Goal: Task Accomplishment & Management: Manage account settings

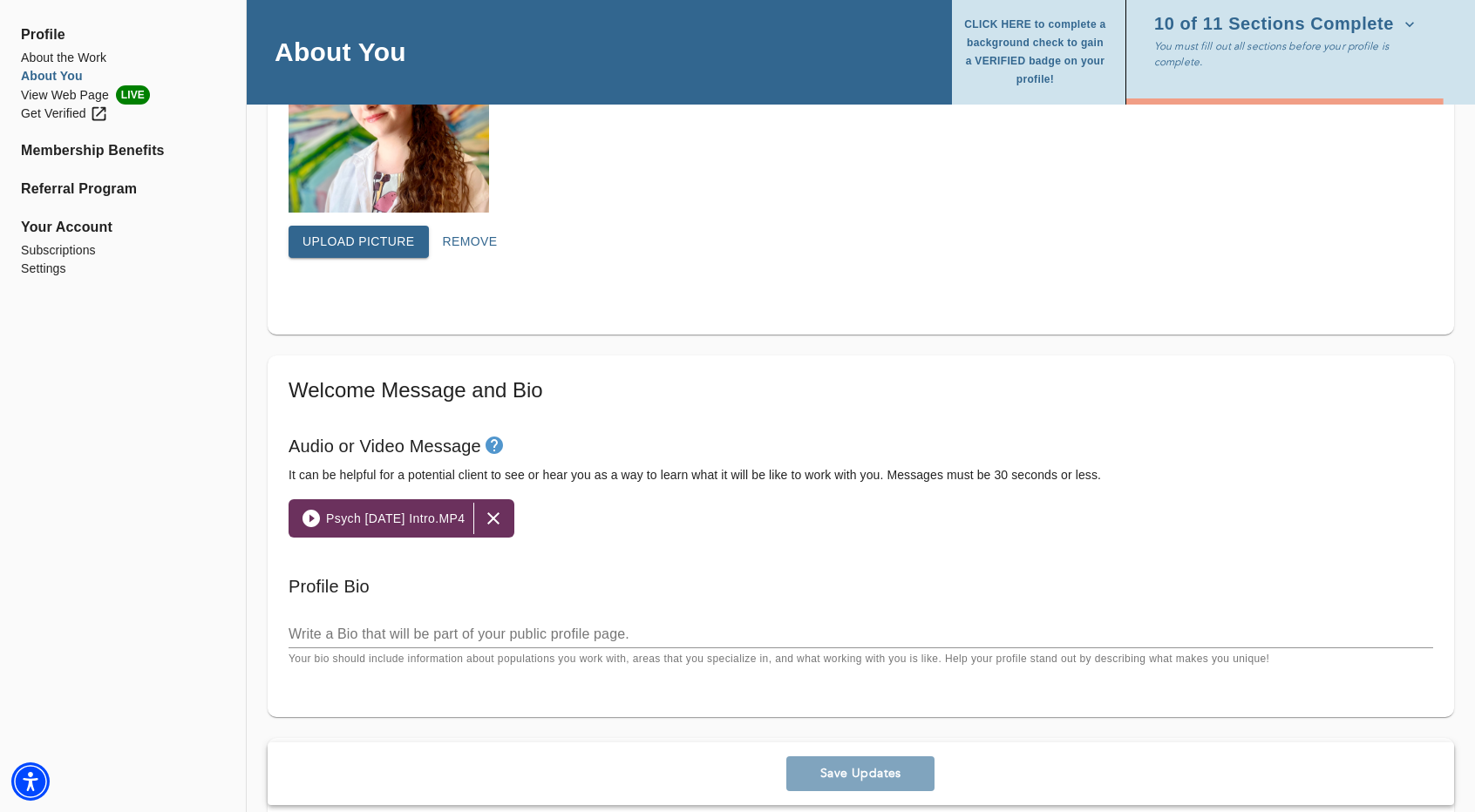
scroll to position [872, 0]
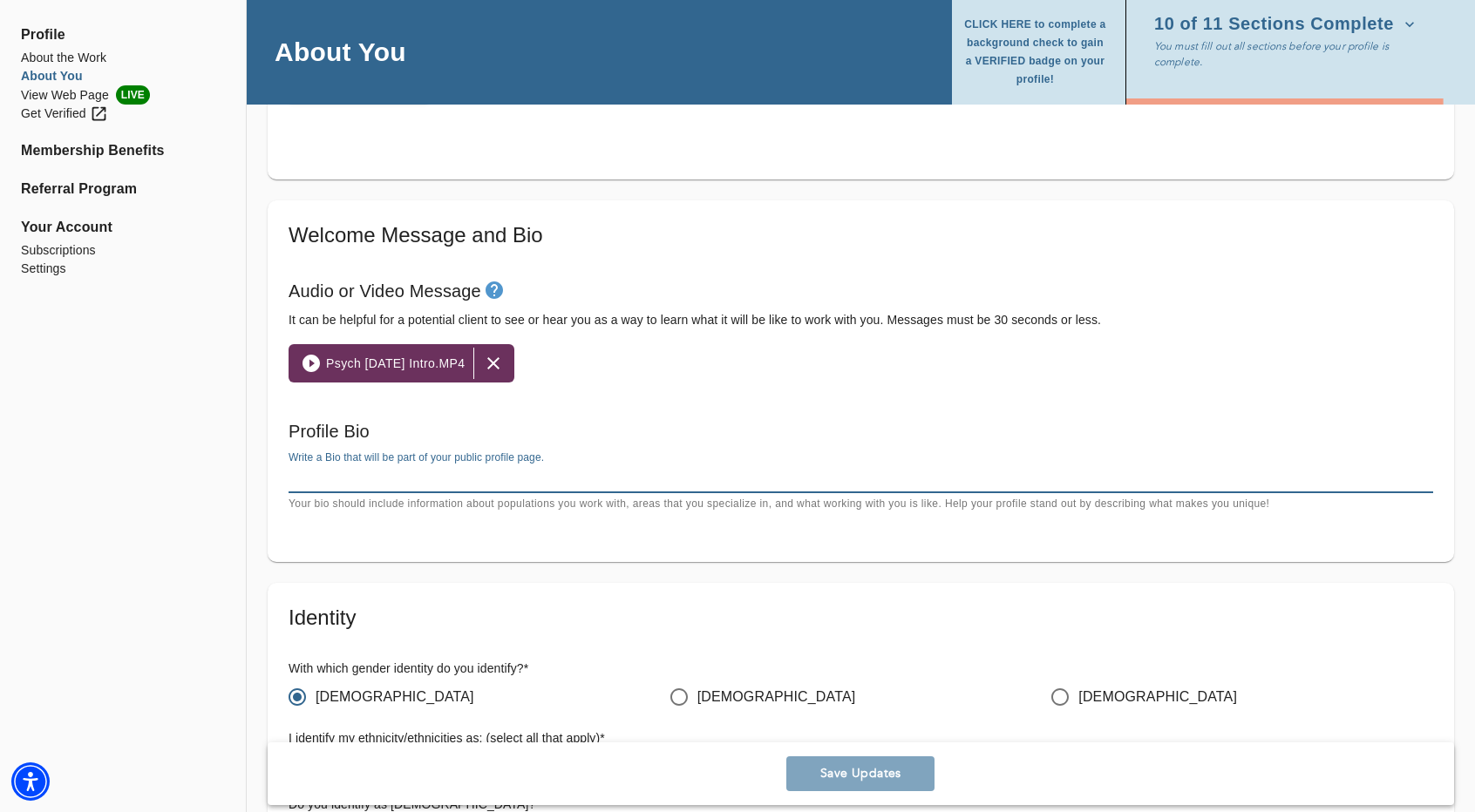
click at [421, 479] on textarea at bounding box center [860, 478] width 1144 height 16
paste textarea "Lor Ipsumdol, sitamet con a elits doeiu tem inc utlabor et doloremagn ali enima…"
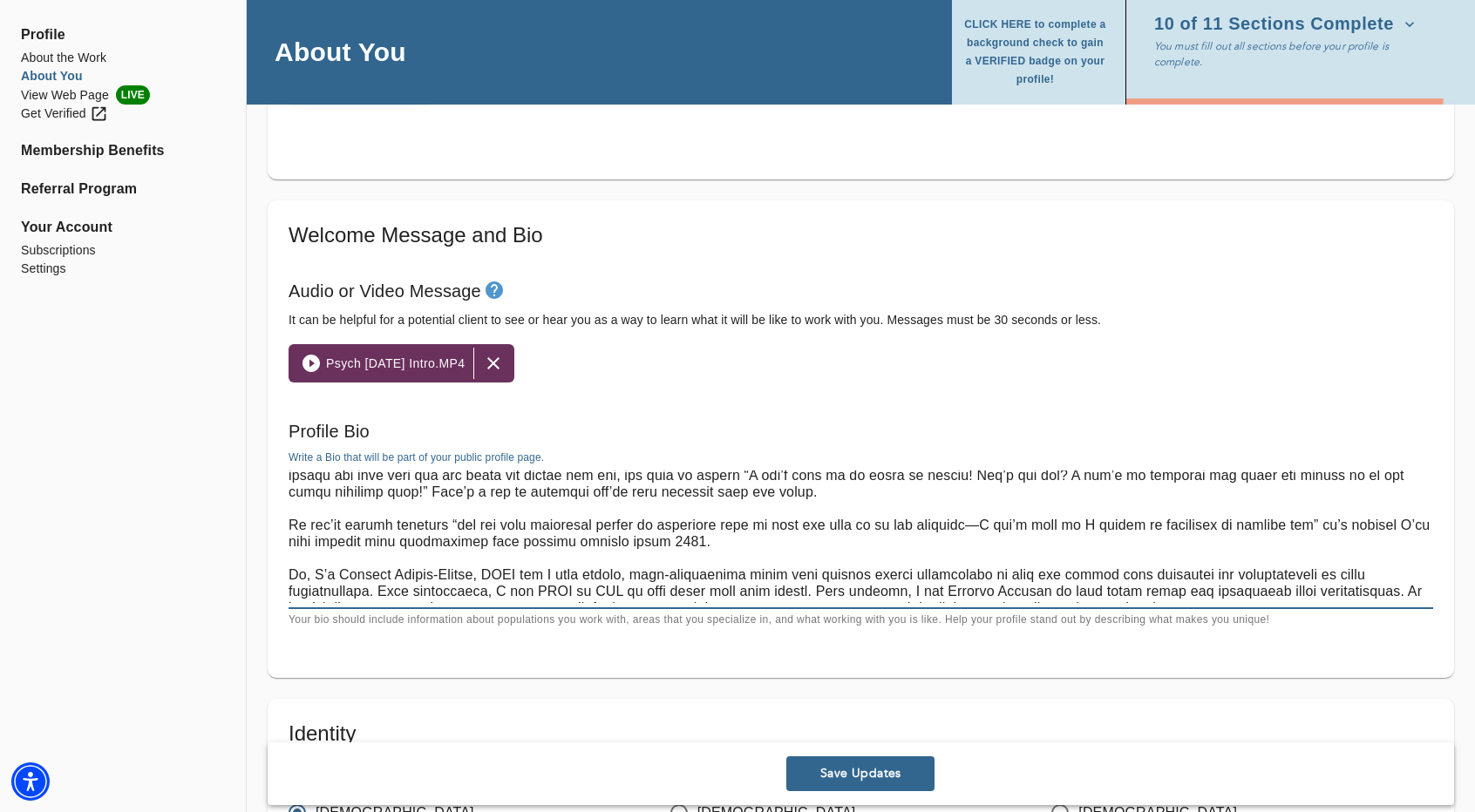
scroll to position [182, 0]
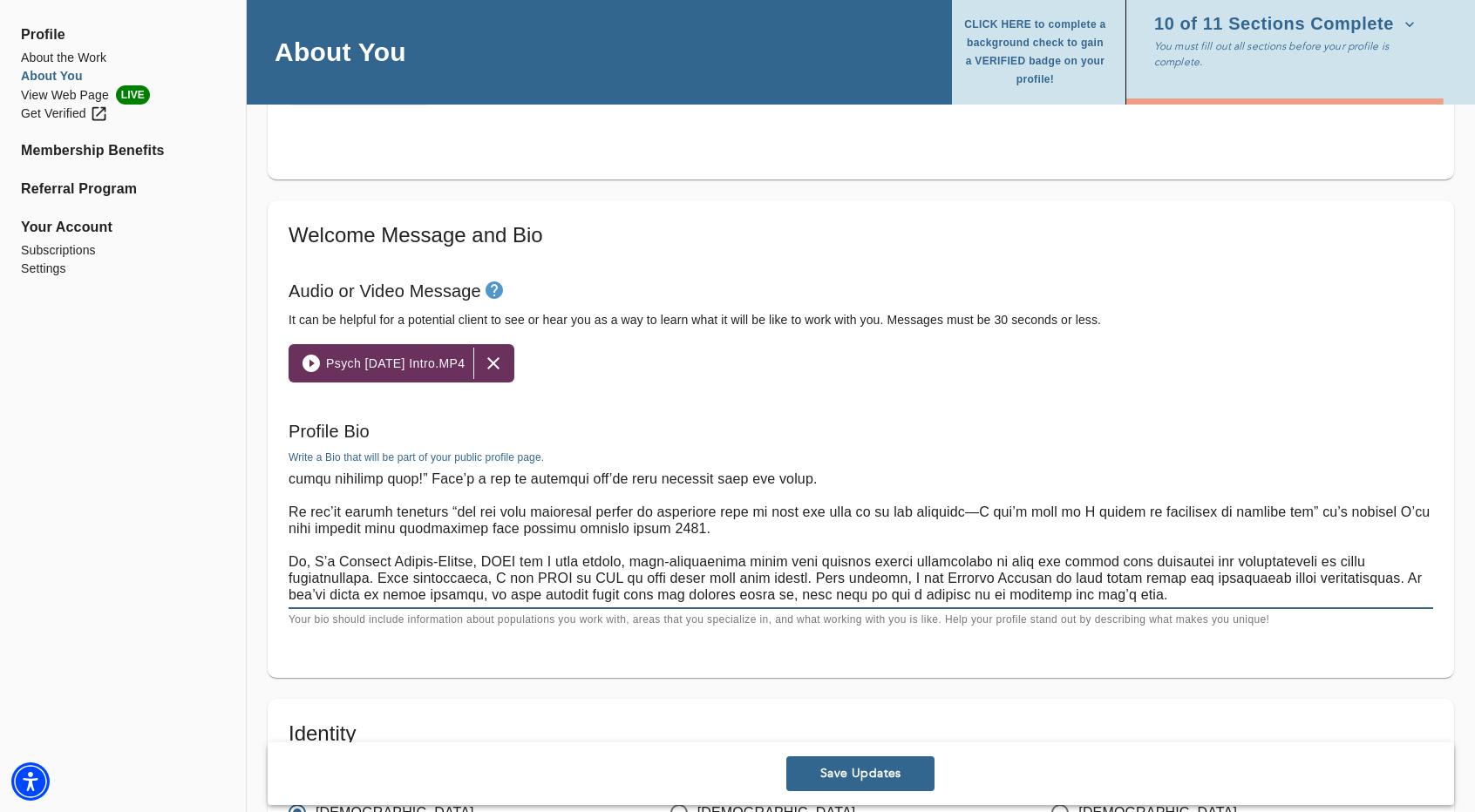
type textarea "Lor Ipsumdol, sitamet con a elits doeiu tem inc utlabor et doloremagn ali enima…"
click at [828, 780] on span "Save Updates" at bounding box center [860, 773] width 134 height 16
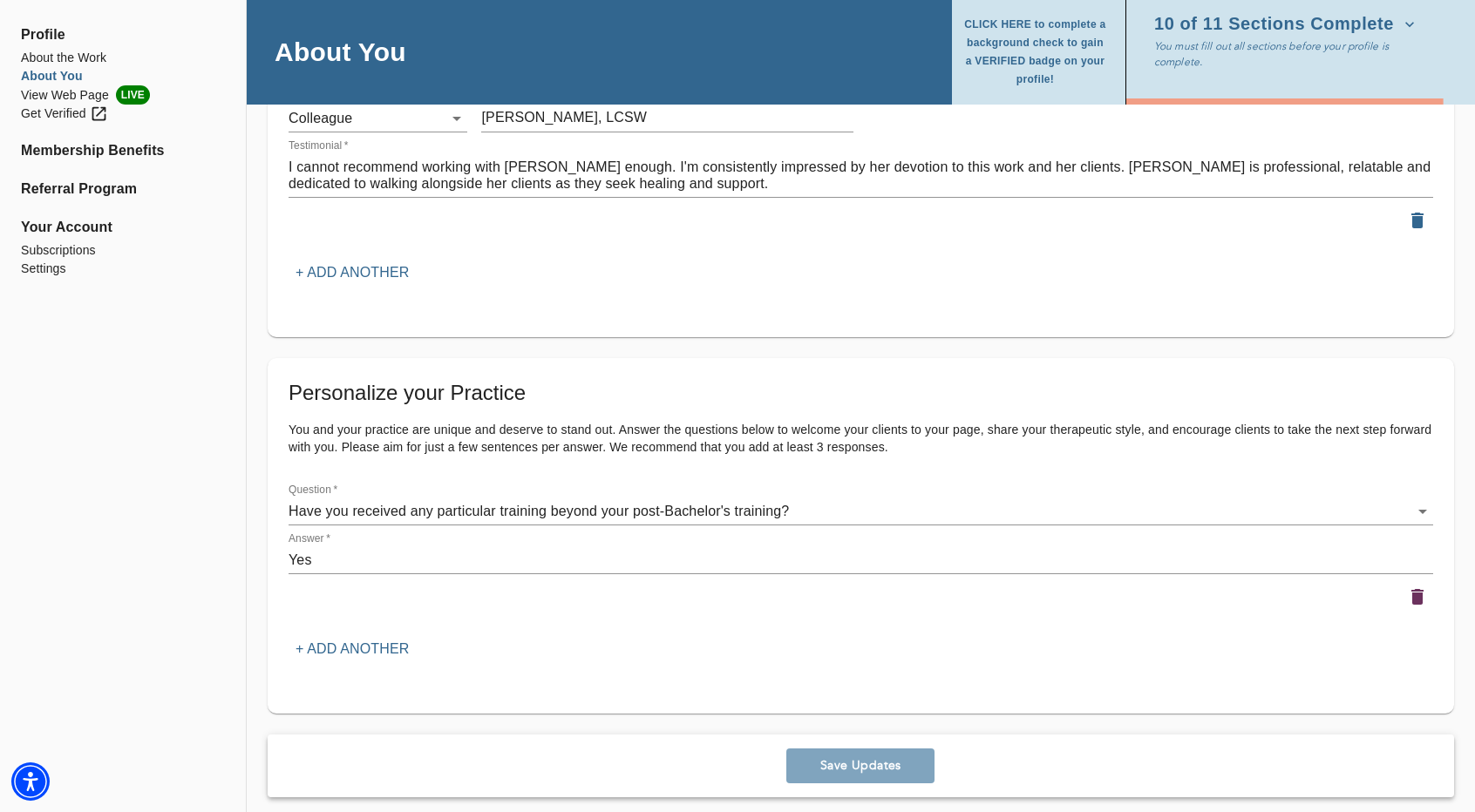
scroll to position [2276, 0]
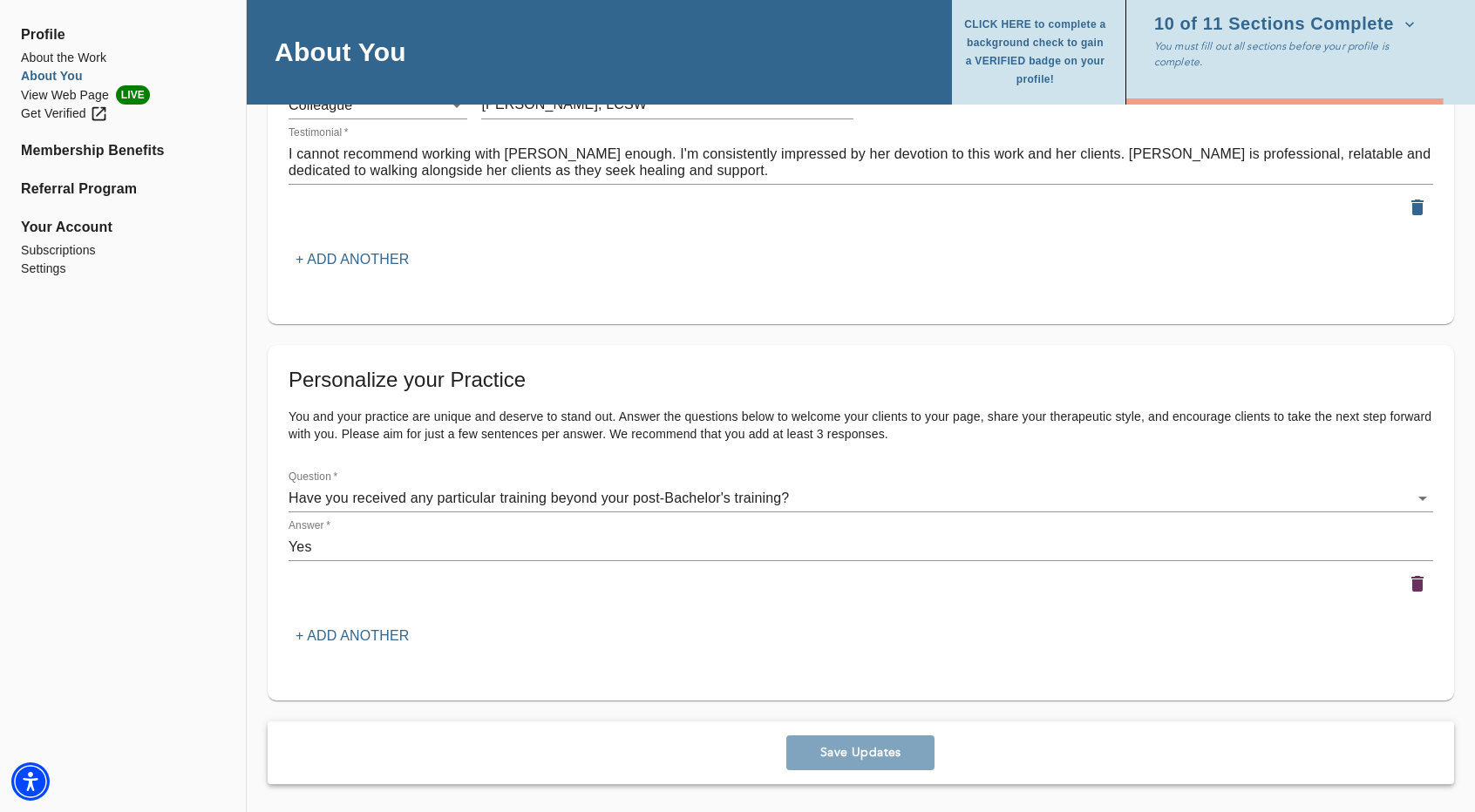
click at [346, 554] on textarea "Yes" at bounding box center [860, 546] width 1144 height 16
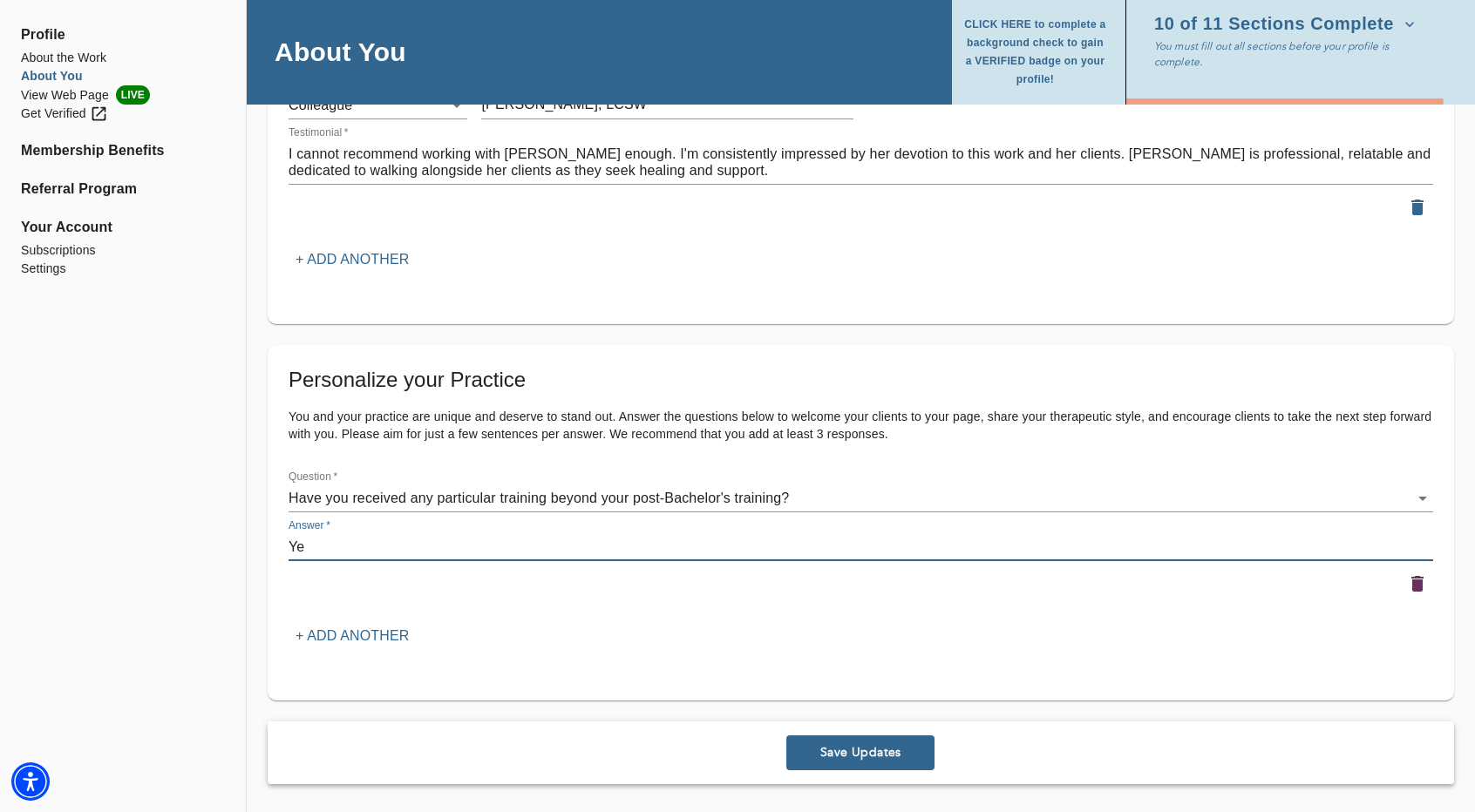
type textarea "Y"
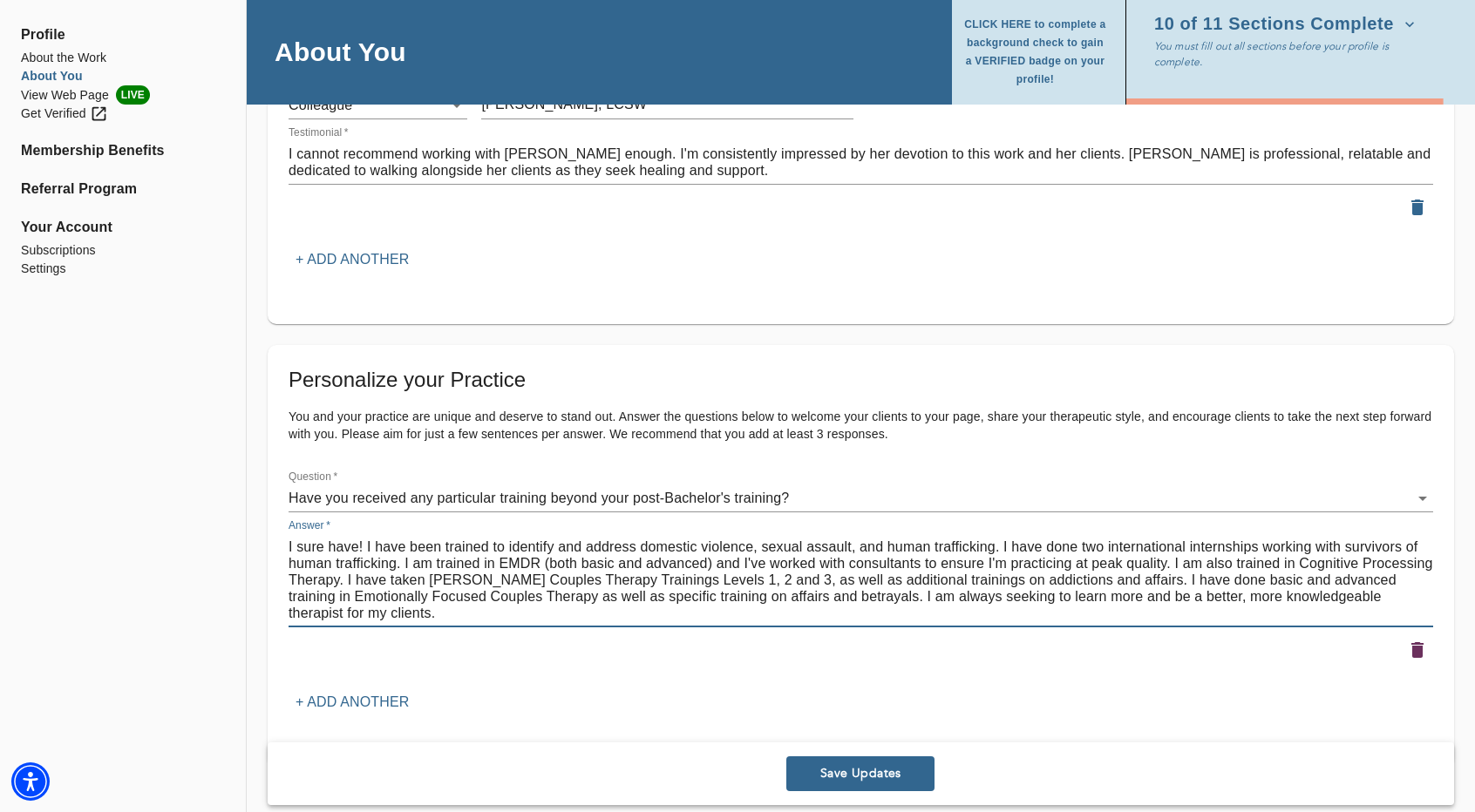
type textarea "I sure have! I have been trained to identify and address domestic violence, sex…"
click at [882, 775] on span "Save Updates" at bounding box center [860, 773] width 134 height 16
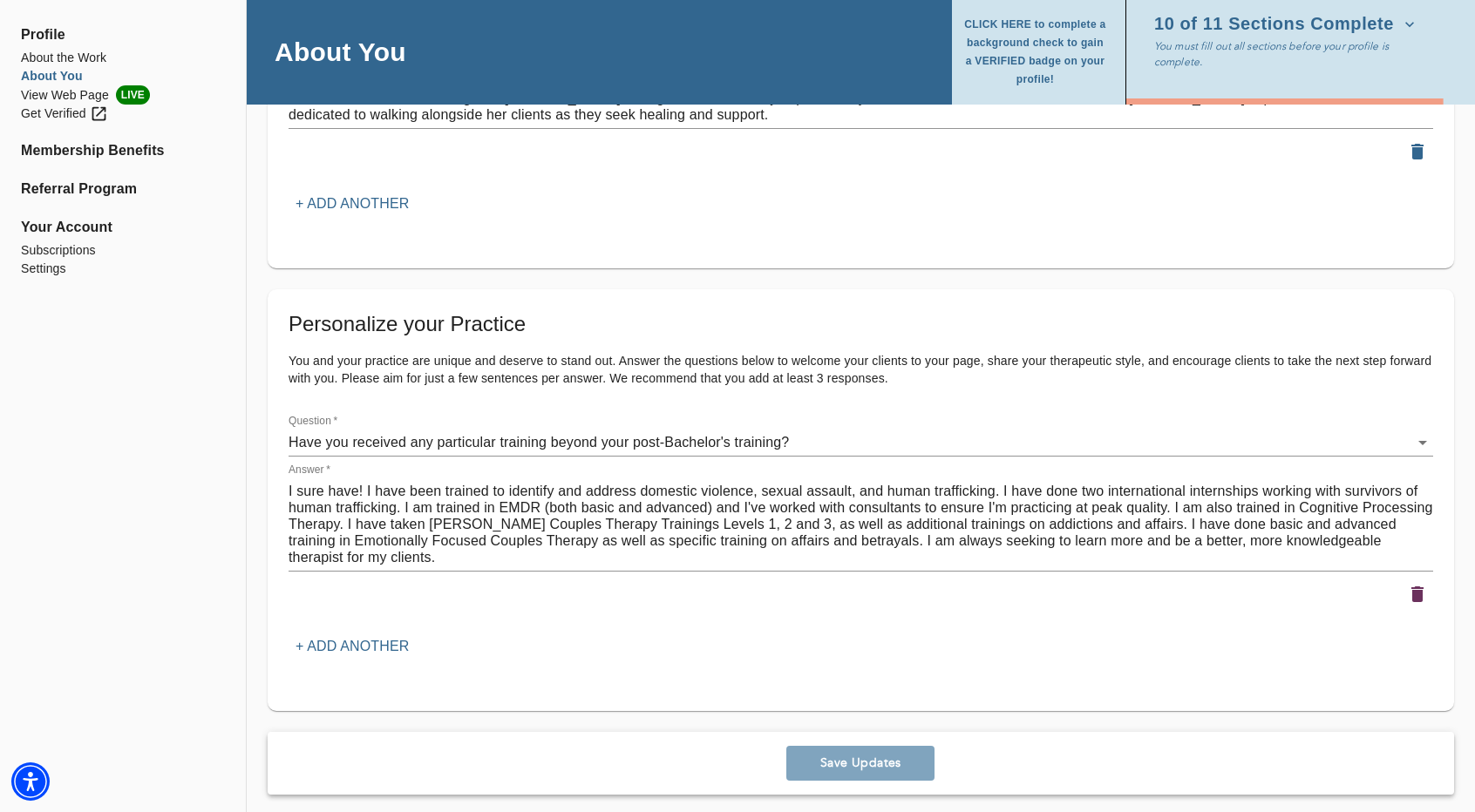
scroll to position [2342, 0]
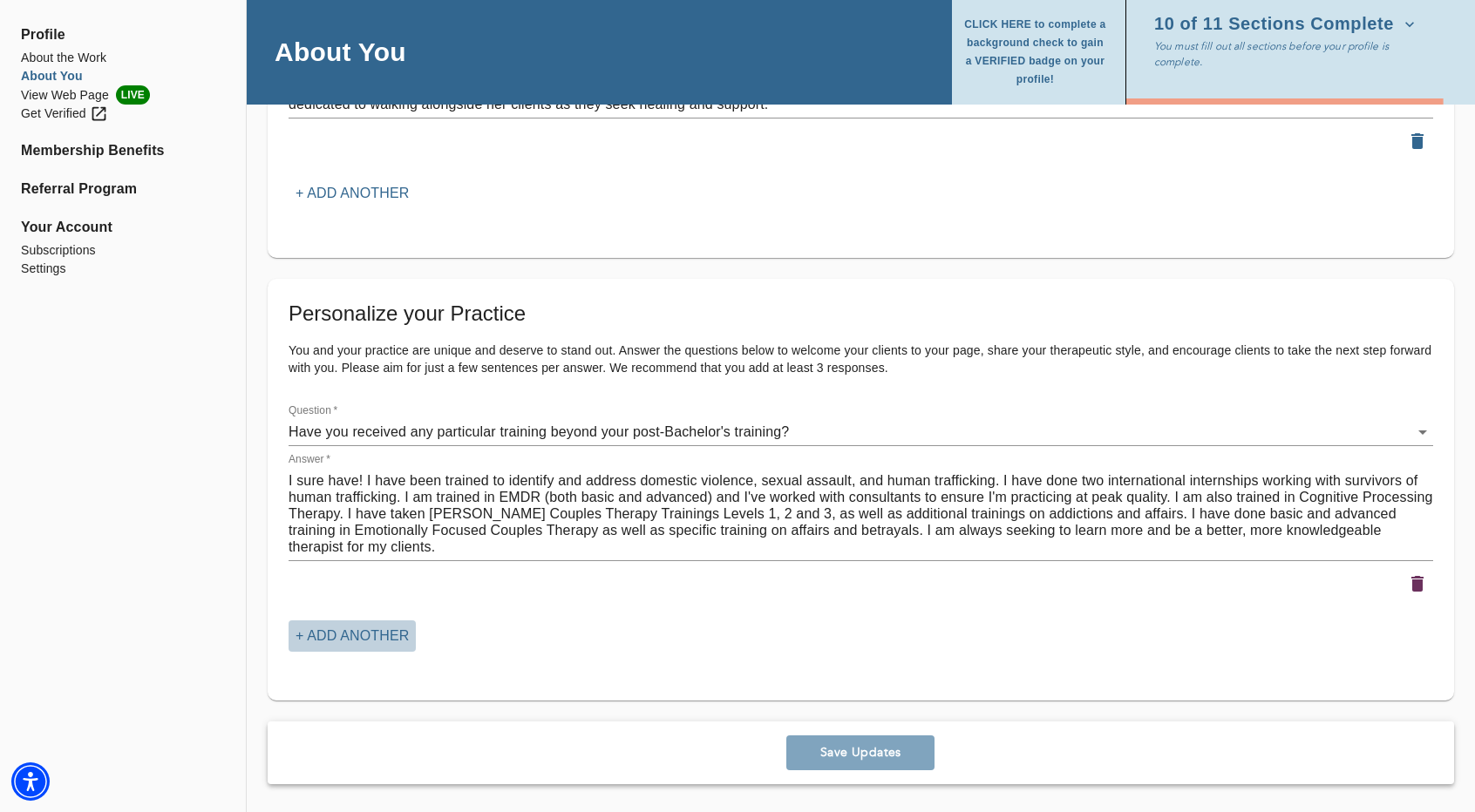
click at [365, 636] on p "+ Add another" at bounding box center [351, 636] width 113 height 21
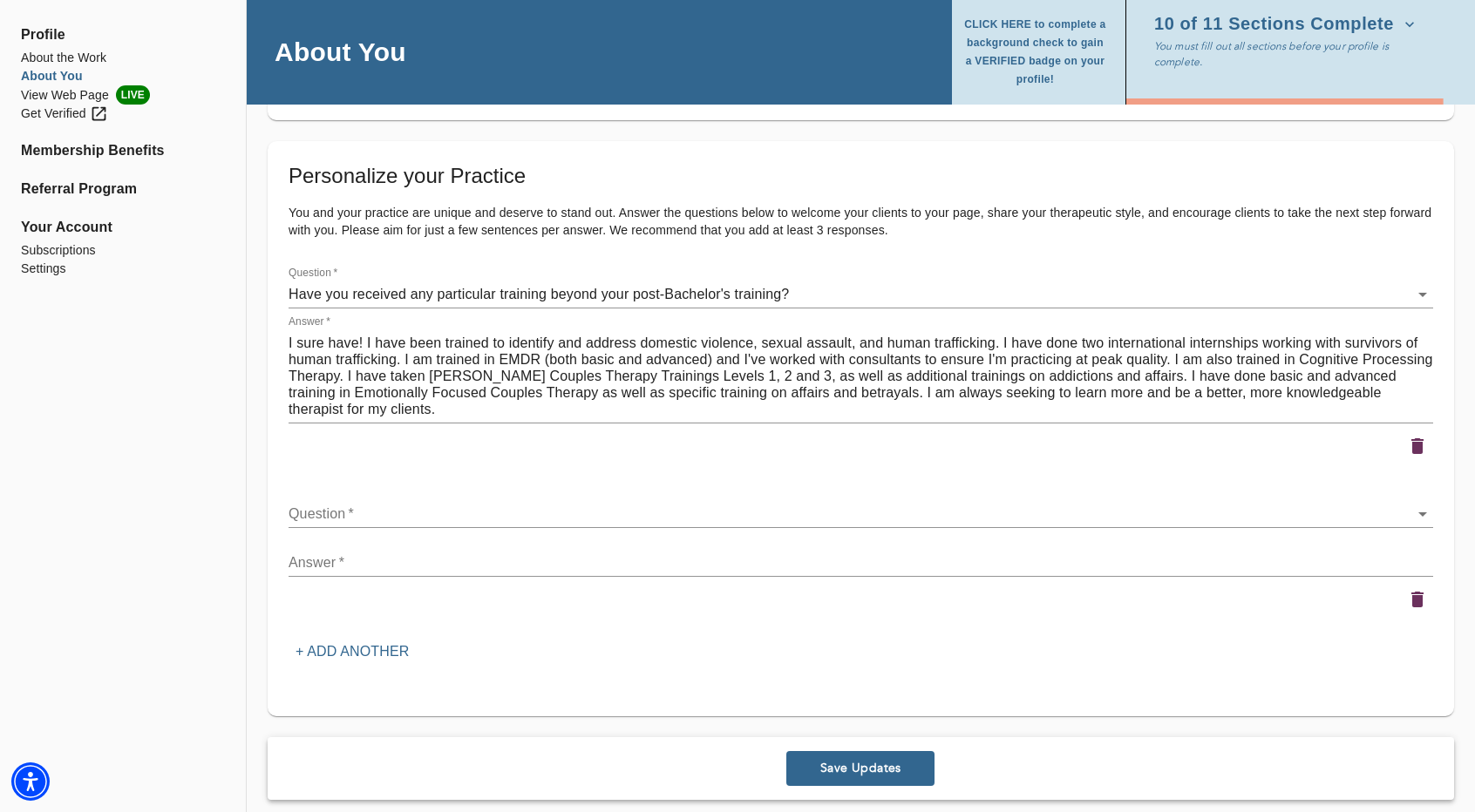
scroll to position [2496, 0]
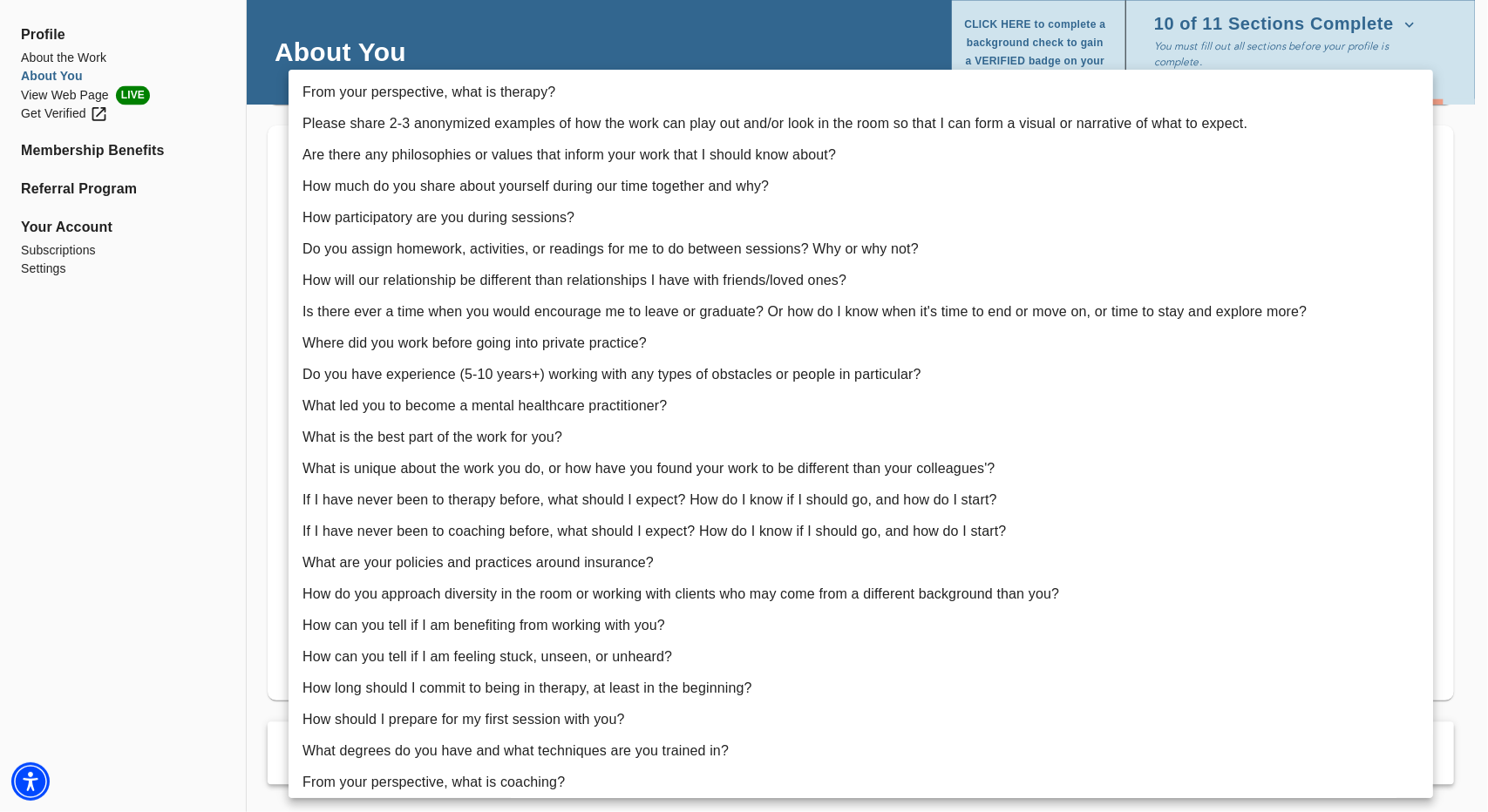
click at [636, 162] on li "Are there any philosophies or values that inform your work that I should know a…" at bounding box center [860, 155] width 1144 height 32
type input "3"
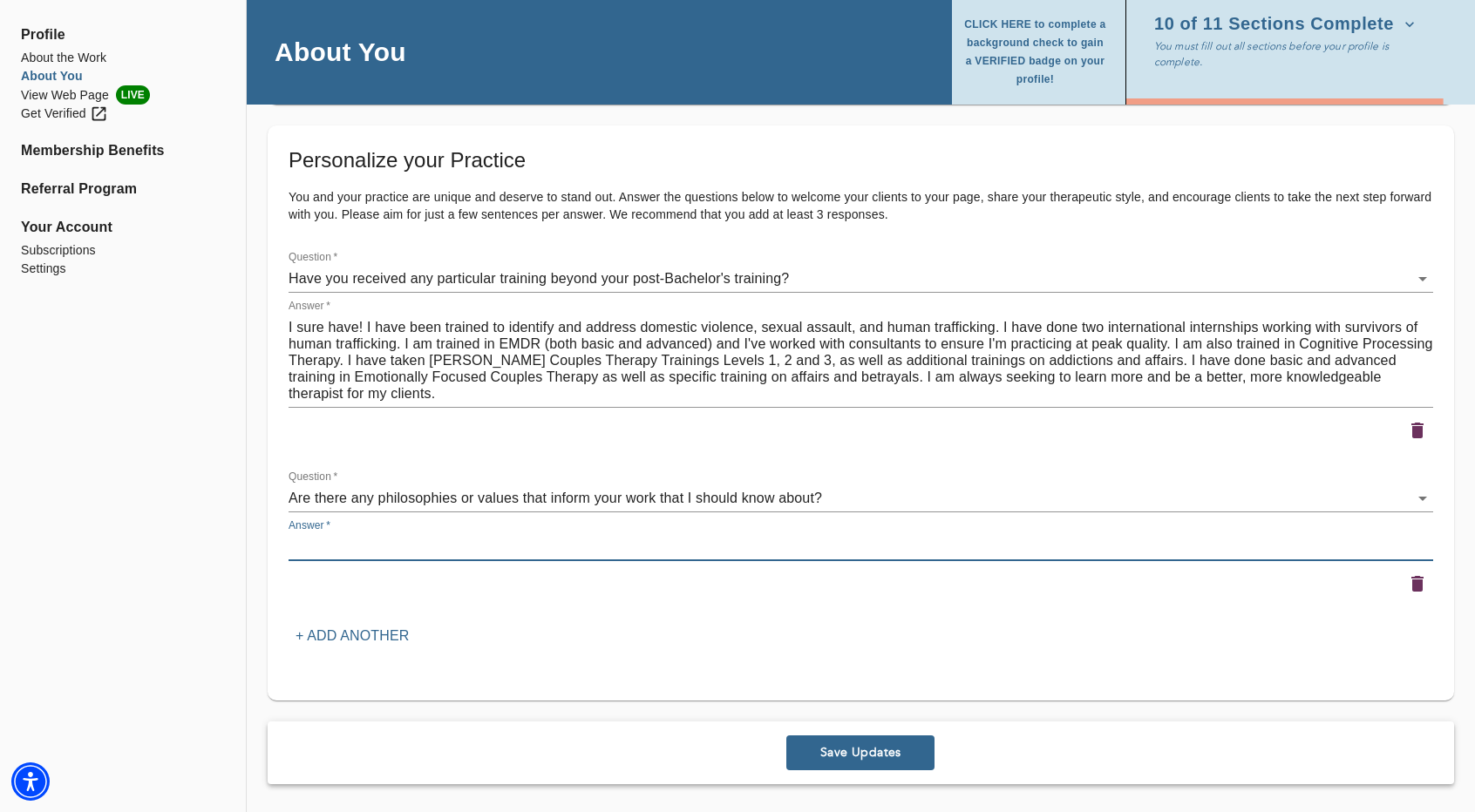
click at [567, 552] on textarea at bounding box center [860, 546] width 1144 height 16
type textarea "Yes"
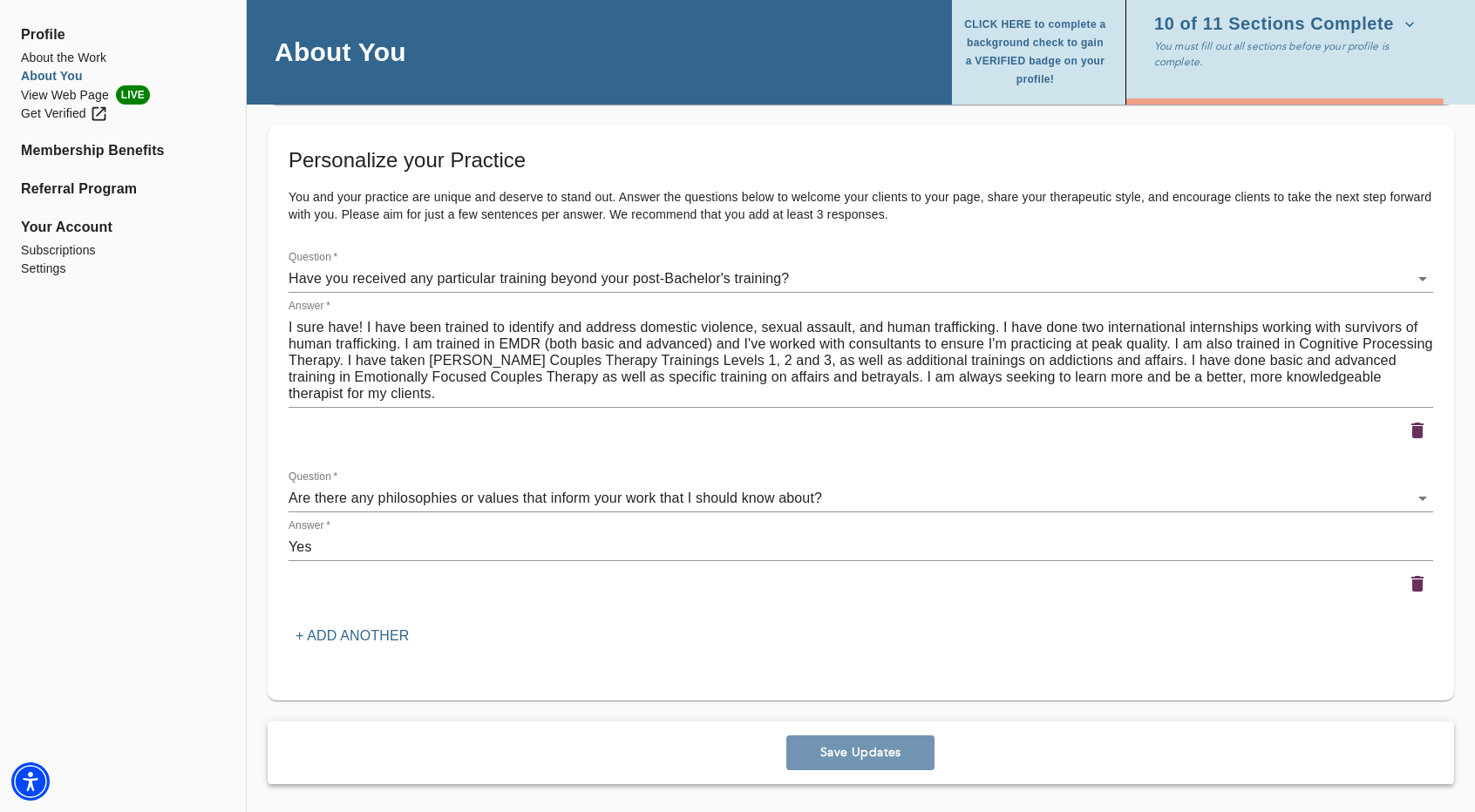
click at [882, 745] on span "Save Updates" at bounding box center [860, 752] width 134 height 16
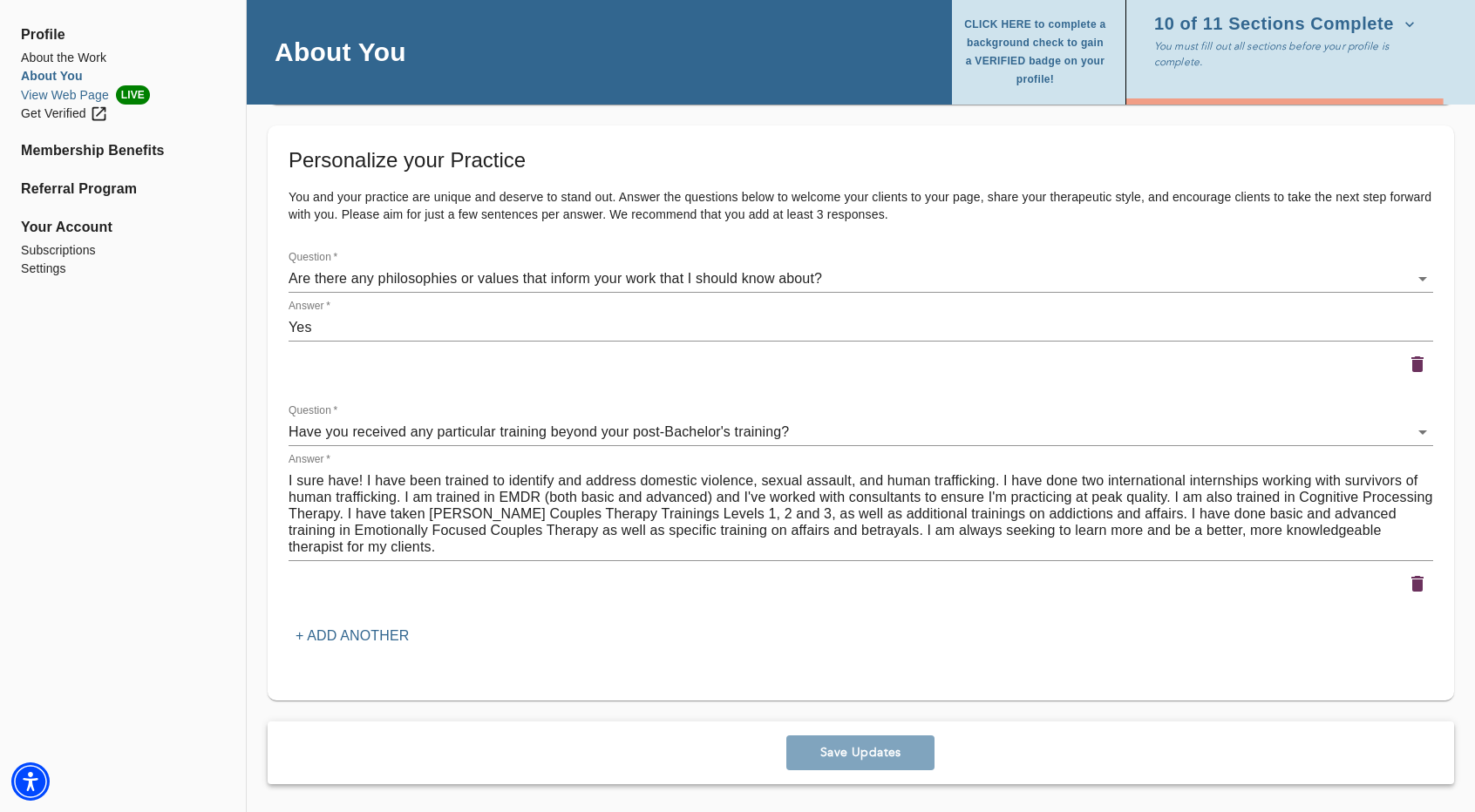
click at [61, 90] on li "View Web Page LIVE" at bounding box center [123, 95] width 204 height 19
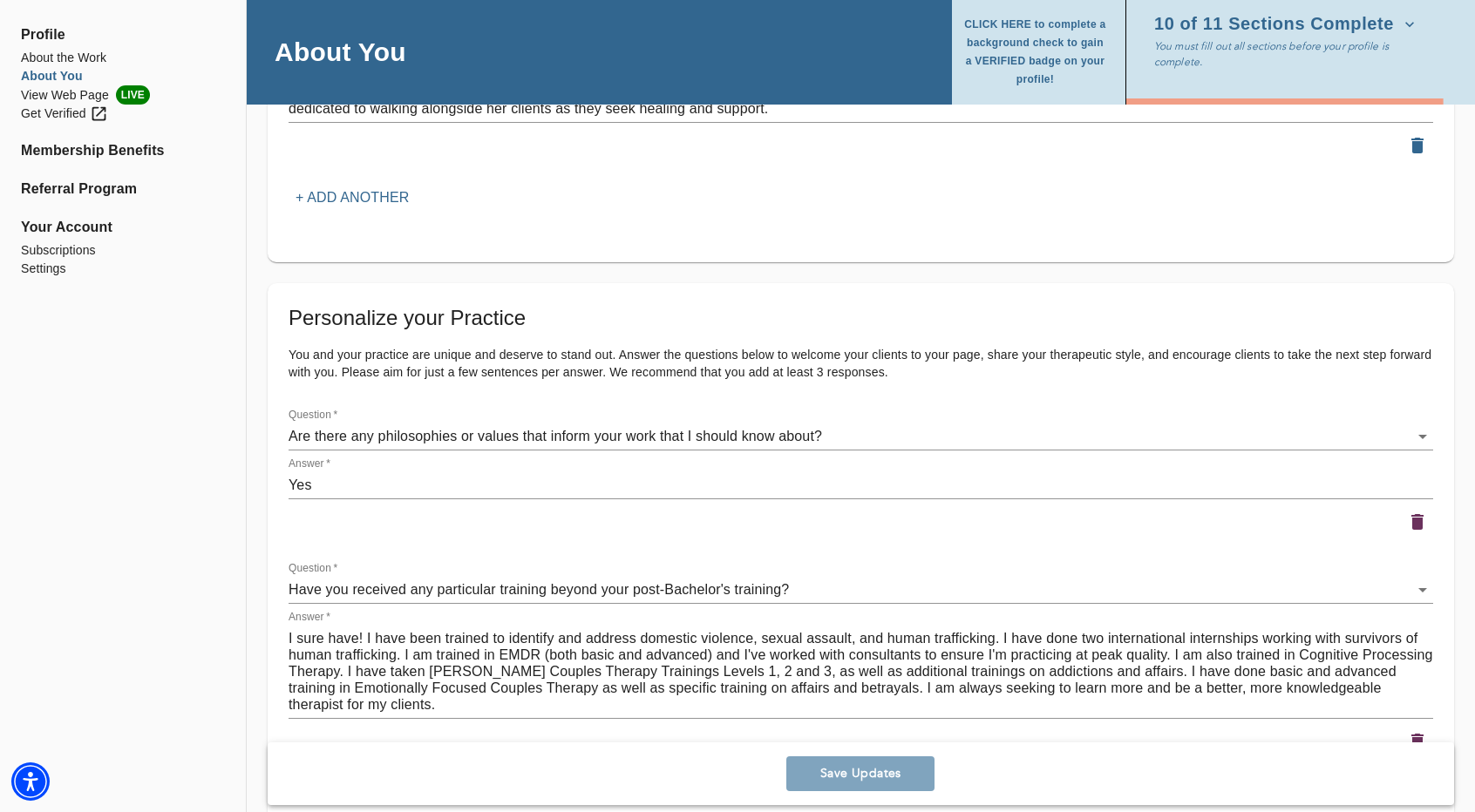
scroll to position [2321, 0]
